Goal: Find specific page/section: Find specific page/section

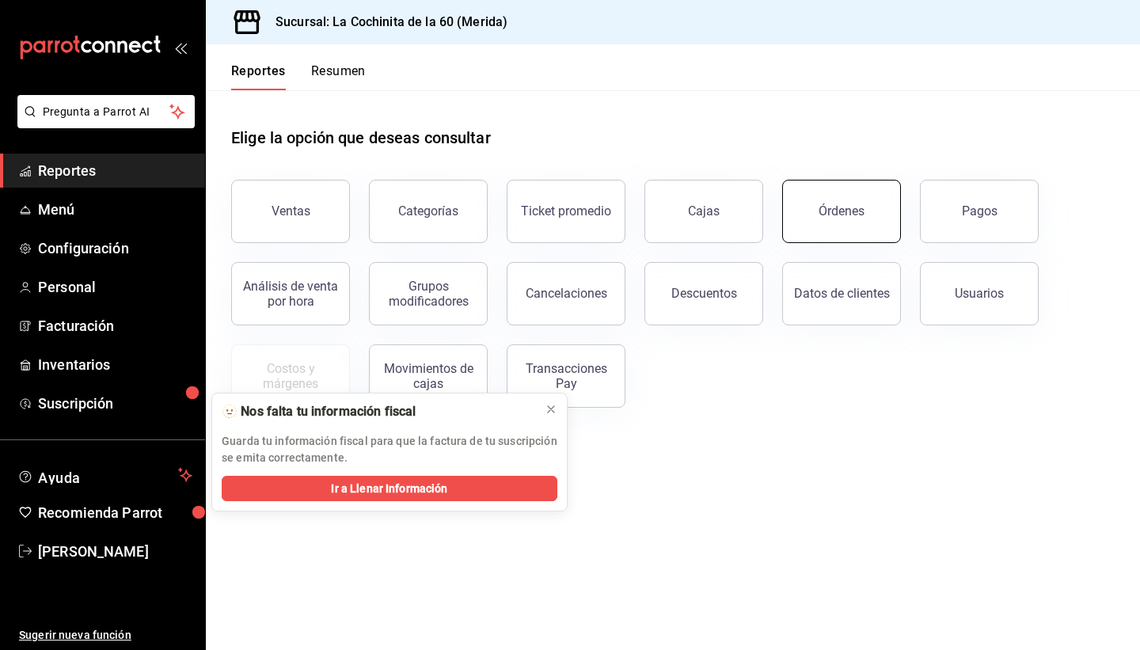
click at [849, 230] on button "Órdenes" at bounding box center [841, 211] width 119 height 63
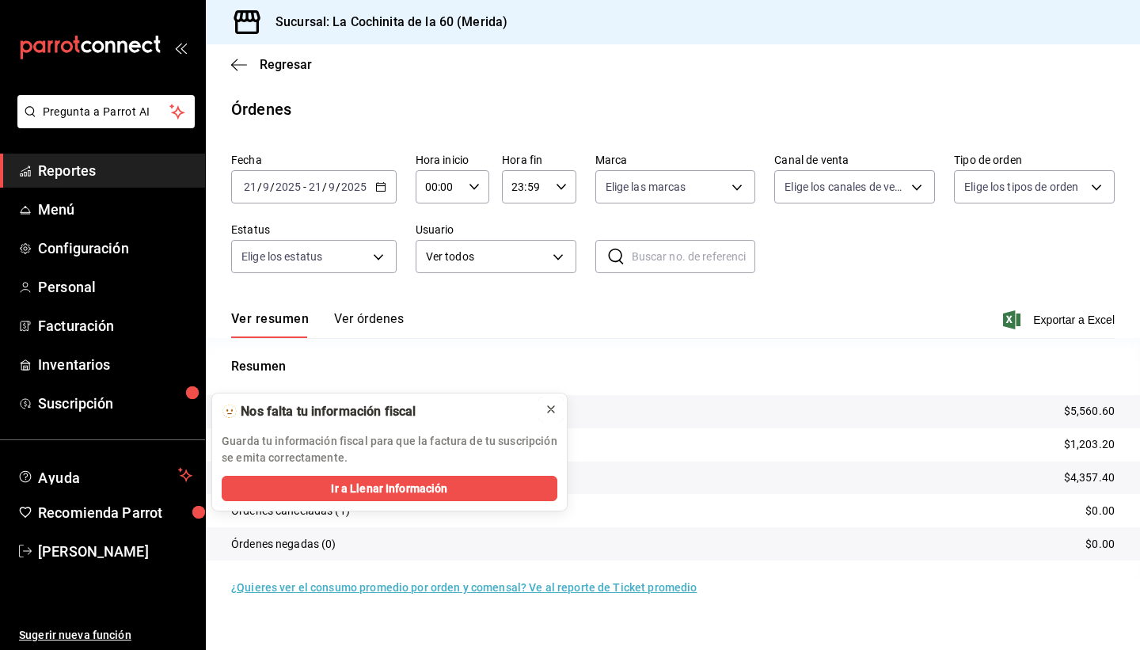
click at [548, 412] on icon at bounding box center [551, 409] width 6 height 6
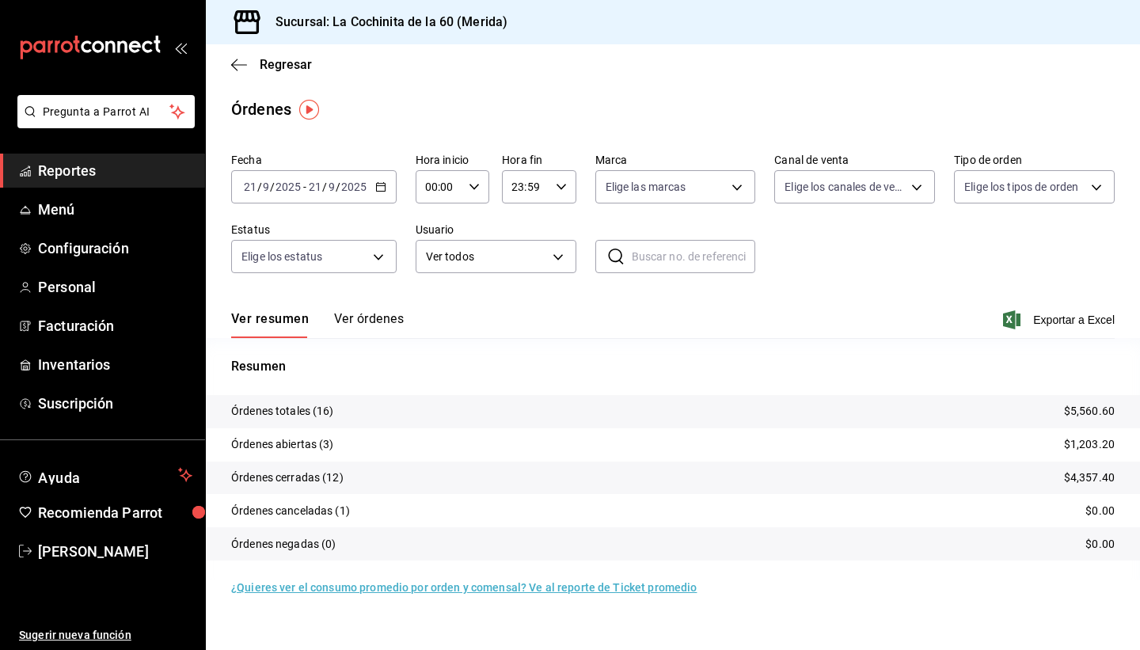
click at [89, 173] on span "Reportes" at bounding box center [115, 170] width 154 height 21
